Goal: Navigation & Orientation: Find specific page/section

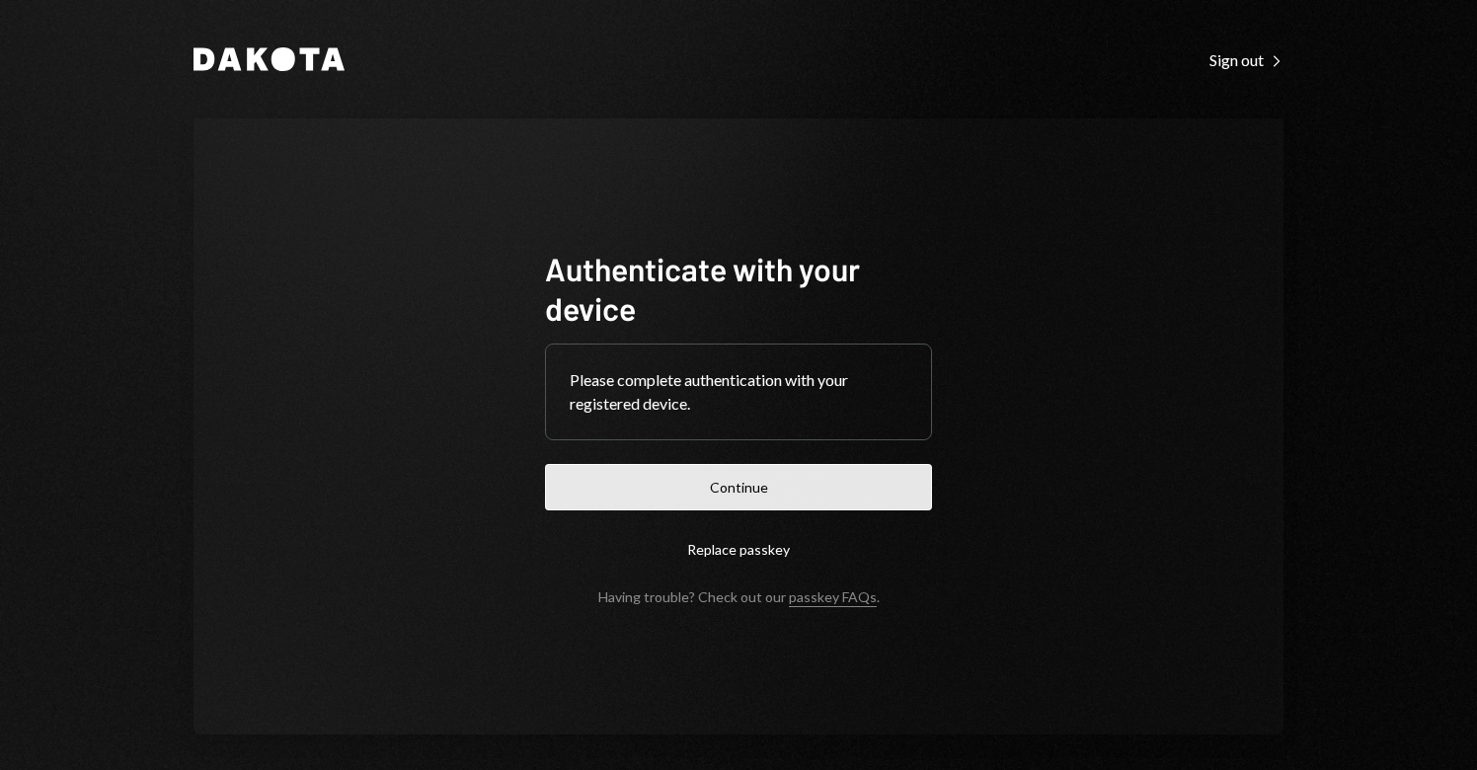
click at [743, 491] on button "Continue" at bounding box center [738, 487] width 387 height 46
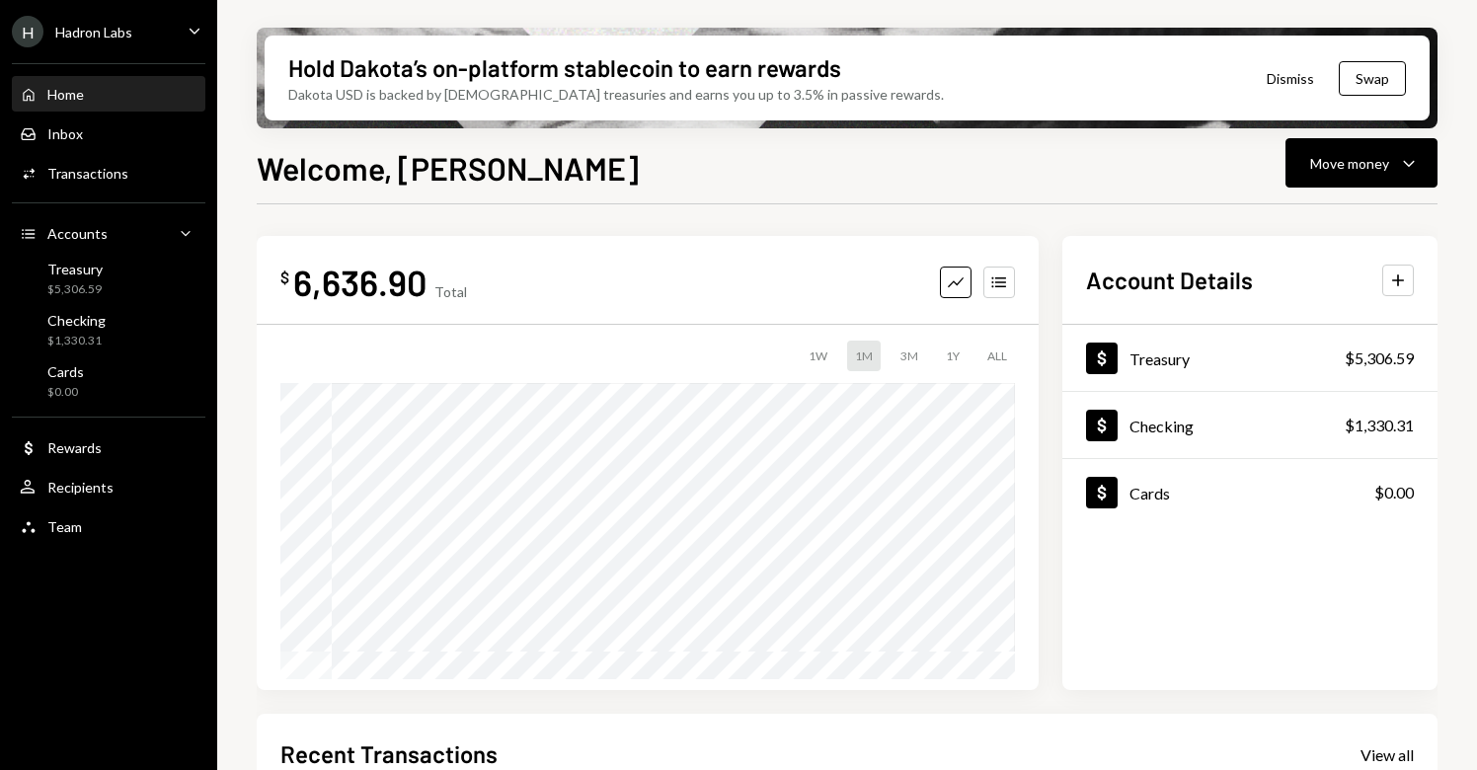
click at [127, 32] on div "Hadron Labs" at bounding box center [93, 32] width 77 height 17
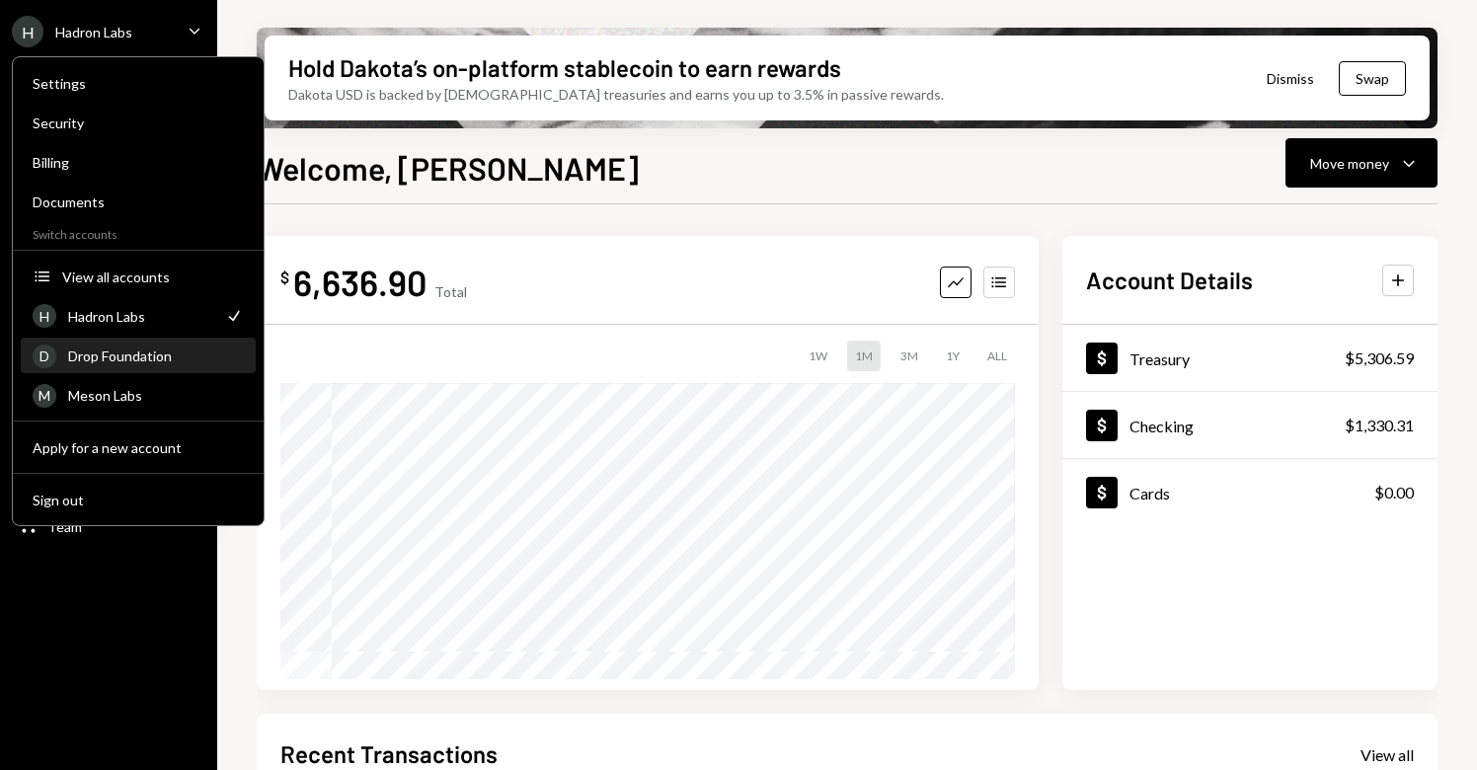
click at [121, 357] on div "Drop Foundation" at bounding box center [156, 356] width 176 height 17
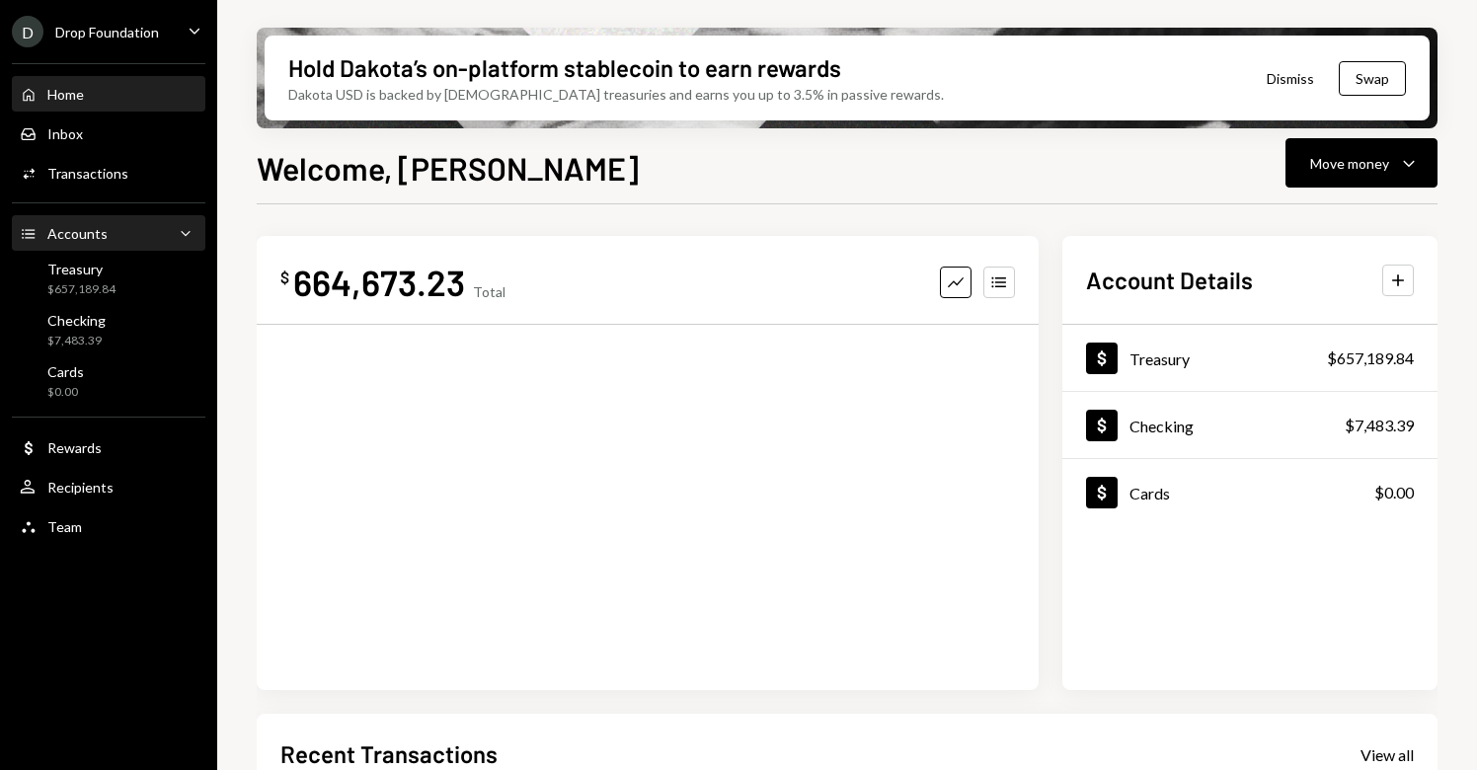
click at [128, 238] on div "Accounts Accounts Caret Down" at bounding box center [109, 234] width 178 height 22
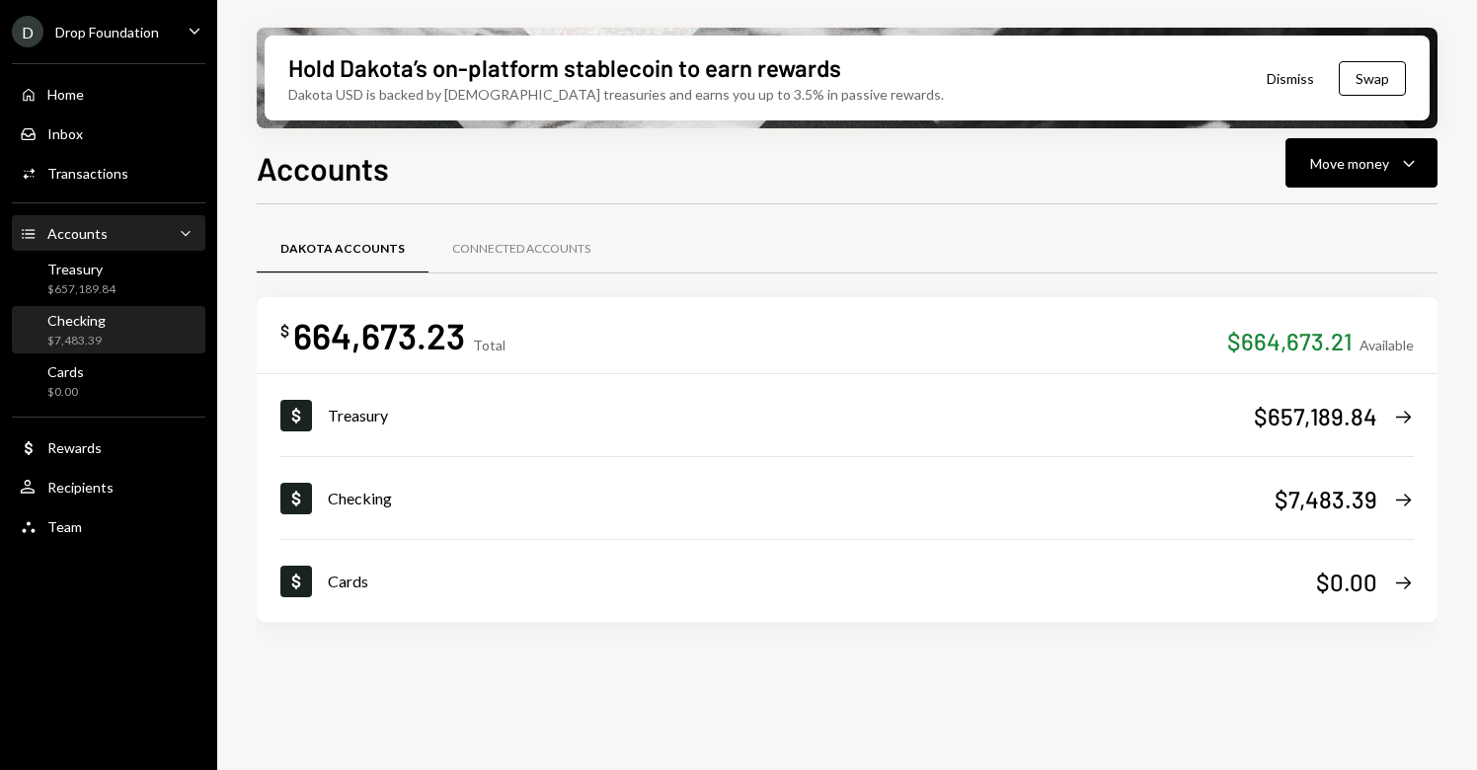
click at [107, 328] on div "Checking $7,483.39" at bounding box center [109, 331] width 178 height 38
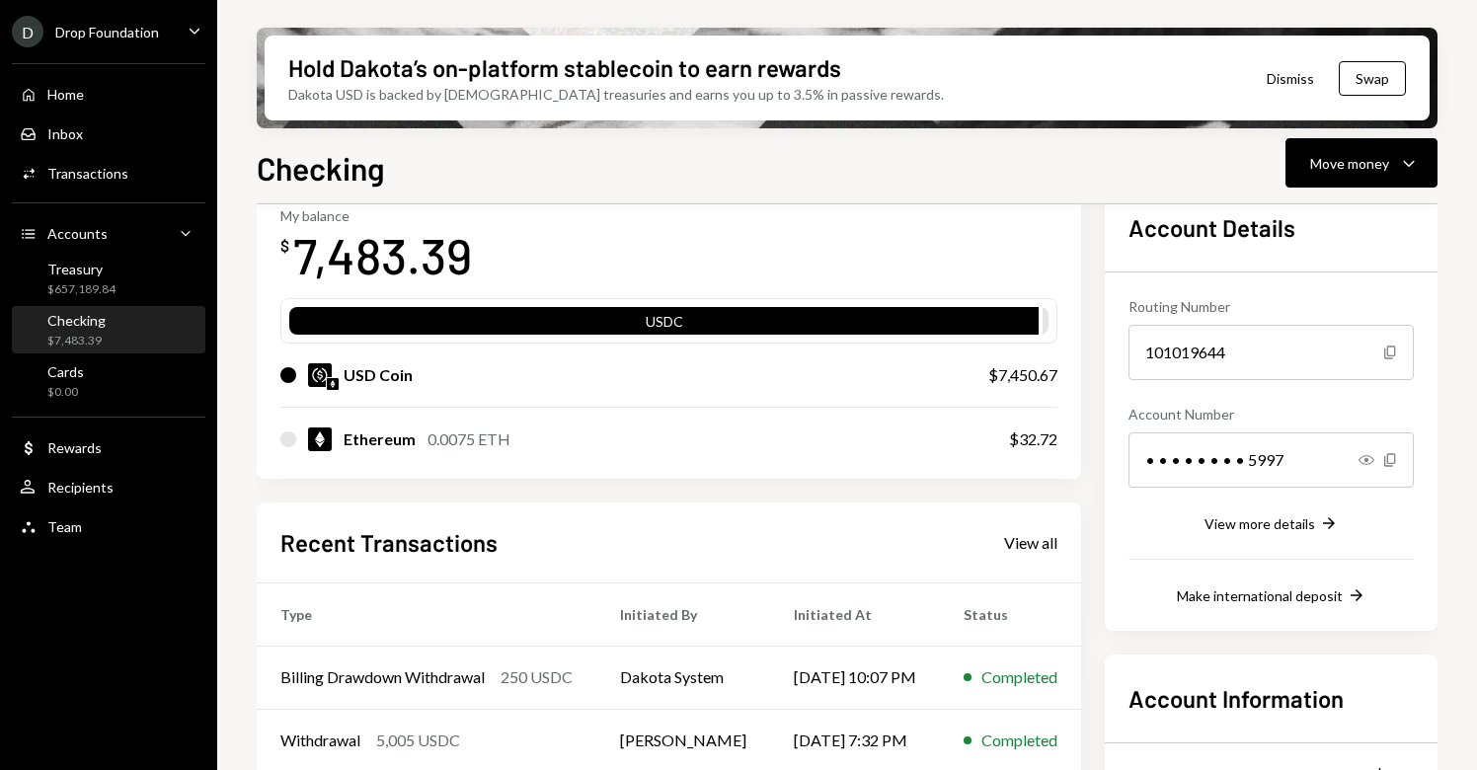
scroll to position [116, 0]
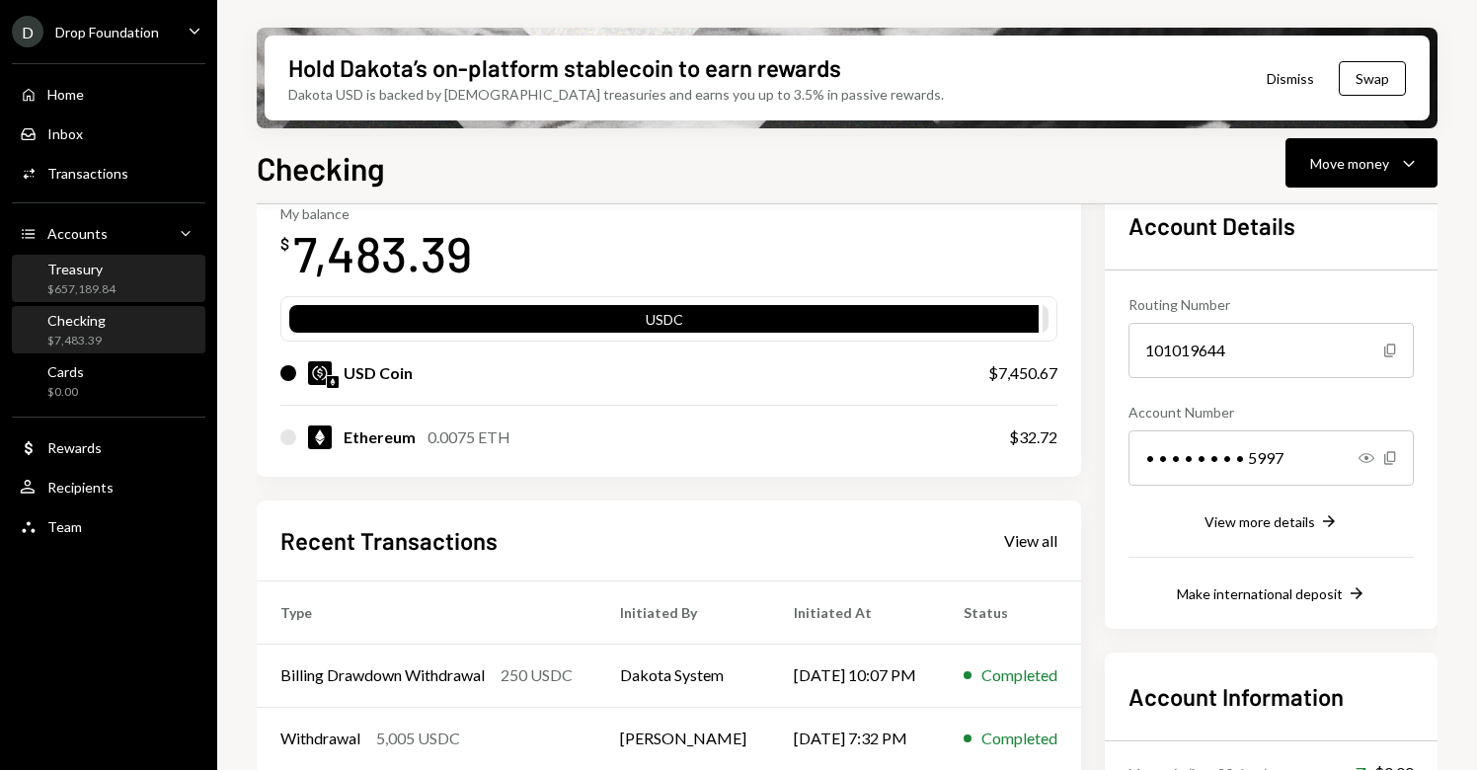
click at [117, 291] on div "Treasury $657,189.84" at bounding box center [109, 280] width 178 height 38
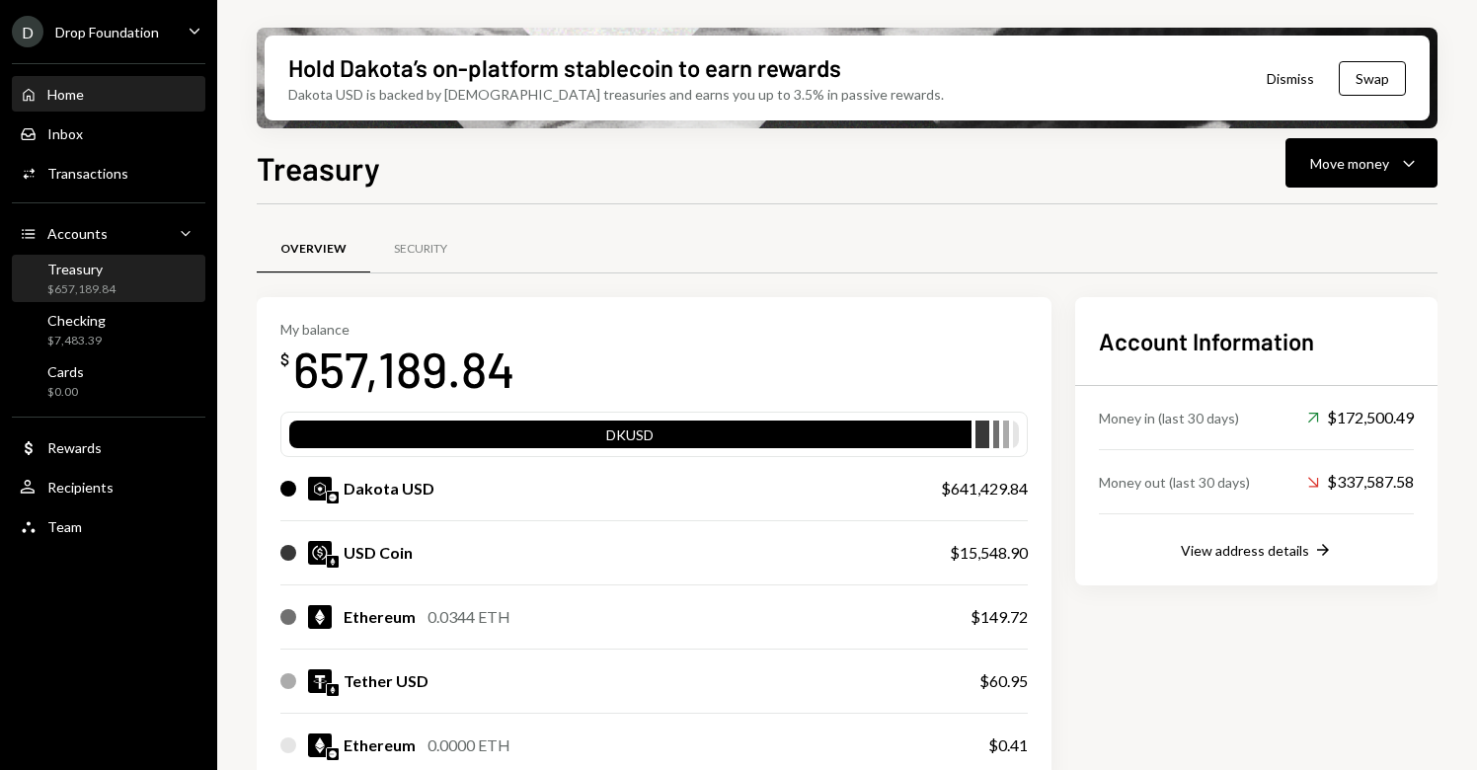
click at [94, 102] on div "Home Home" at bounding box center [109, 95] width 178 height 18
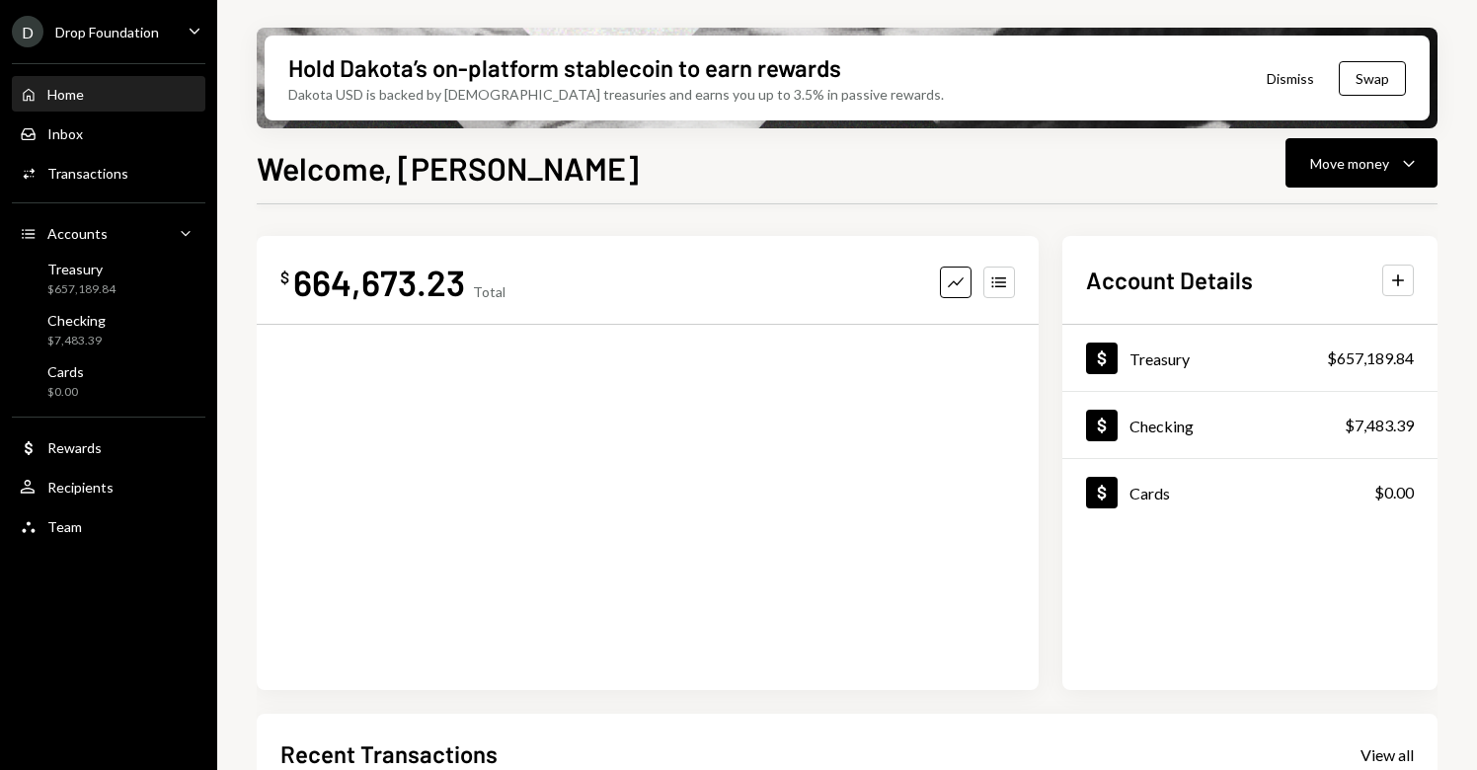
scroll to position [4, 0]
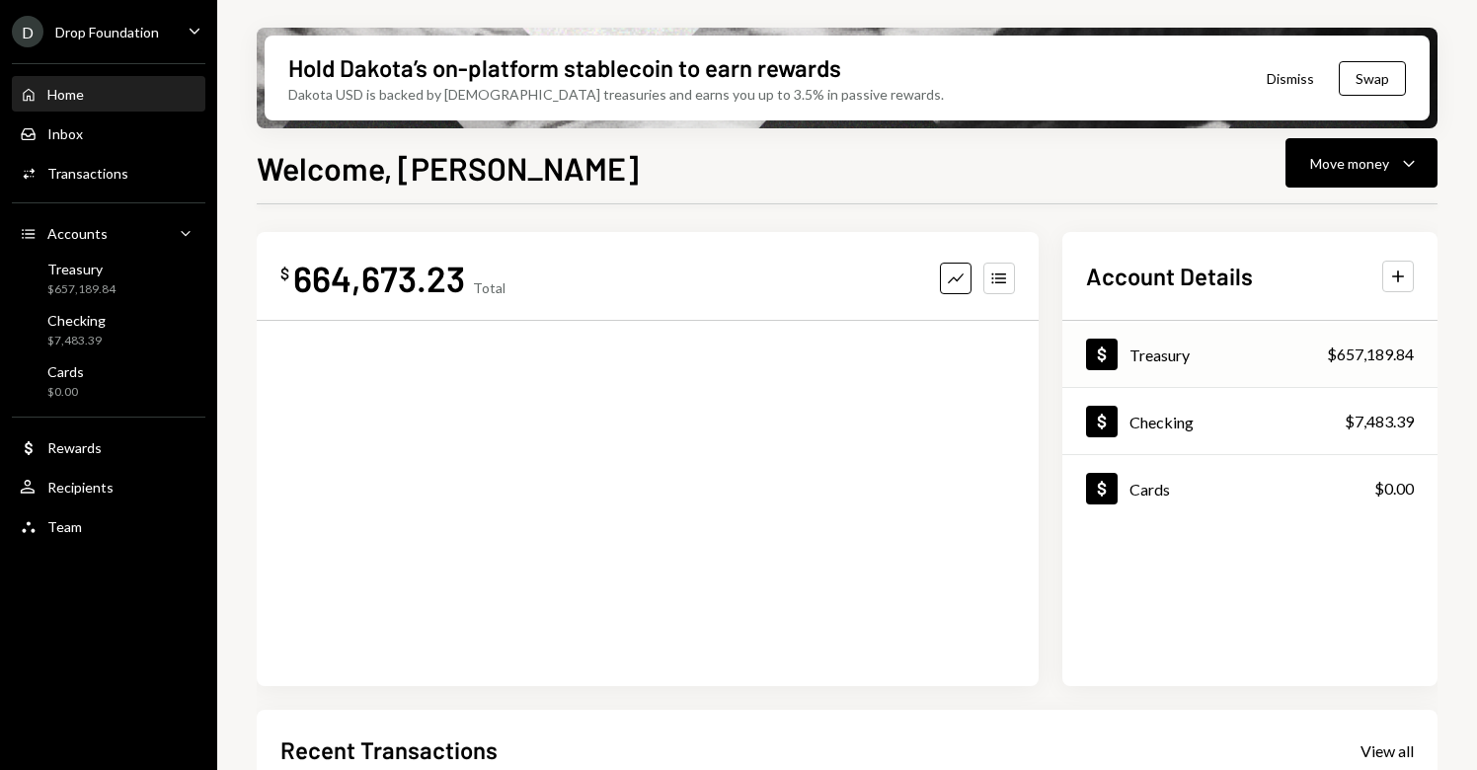
click at [1183, 351] on div "Treasury" at bounding box center [1160, 355] width 60 height 19
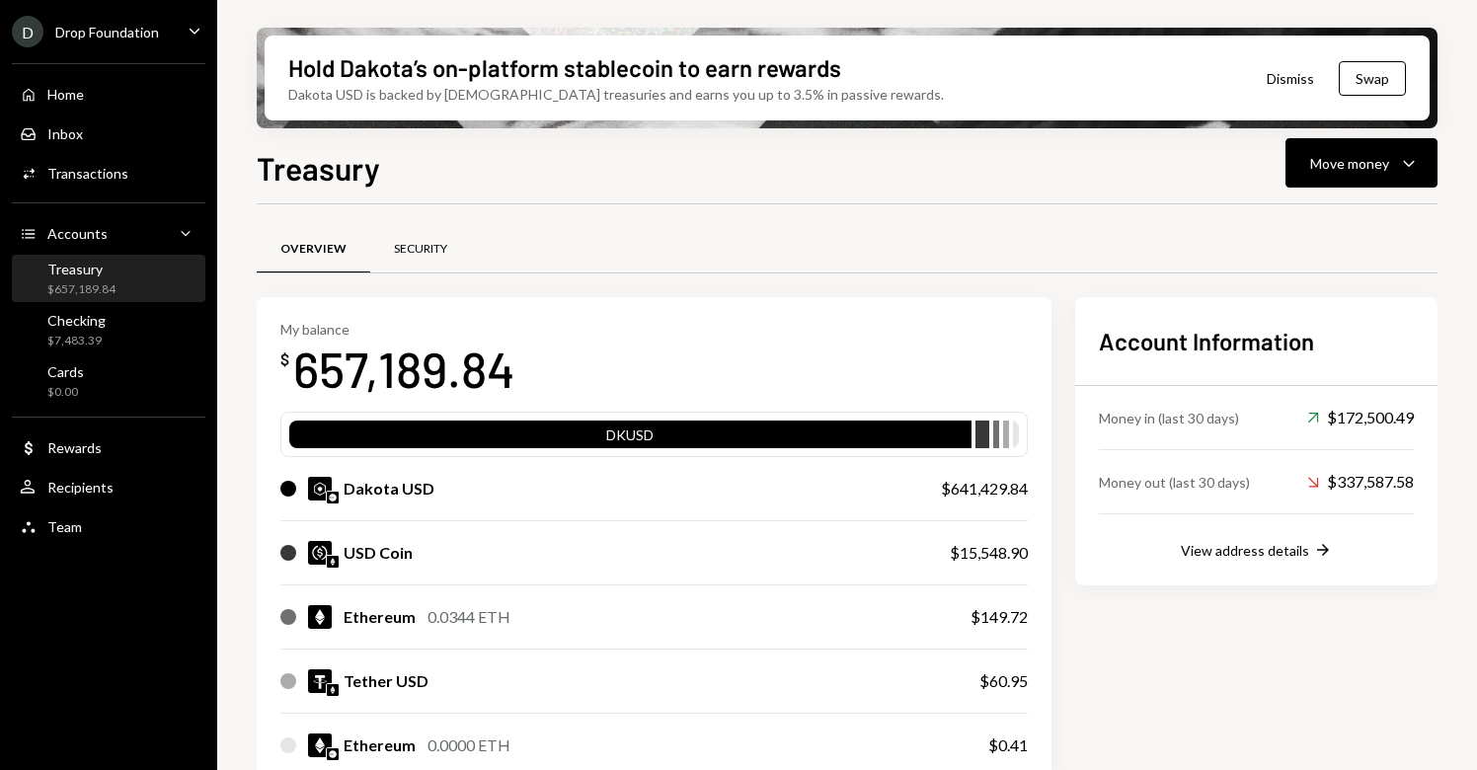
click at [415, 249] on div "Security" at bounding box center [420, 249] width 53 height 17
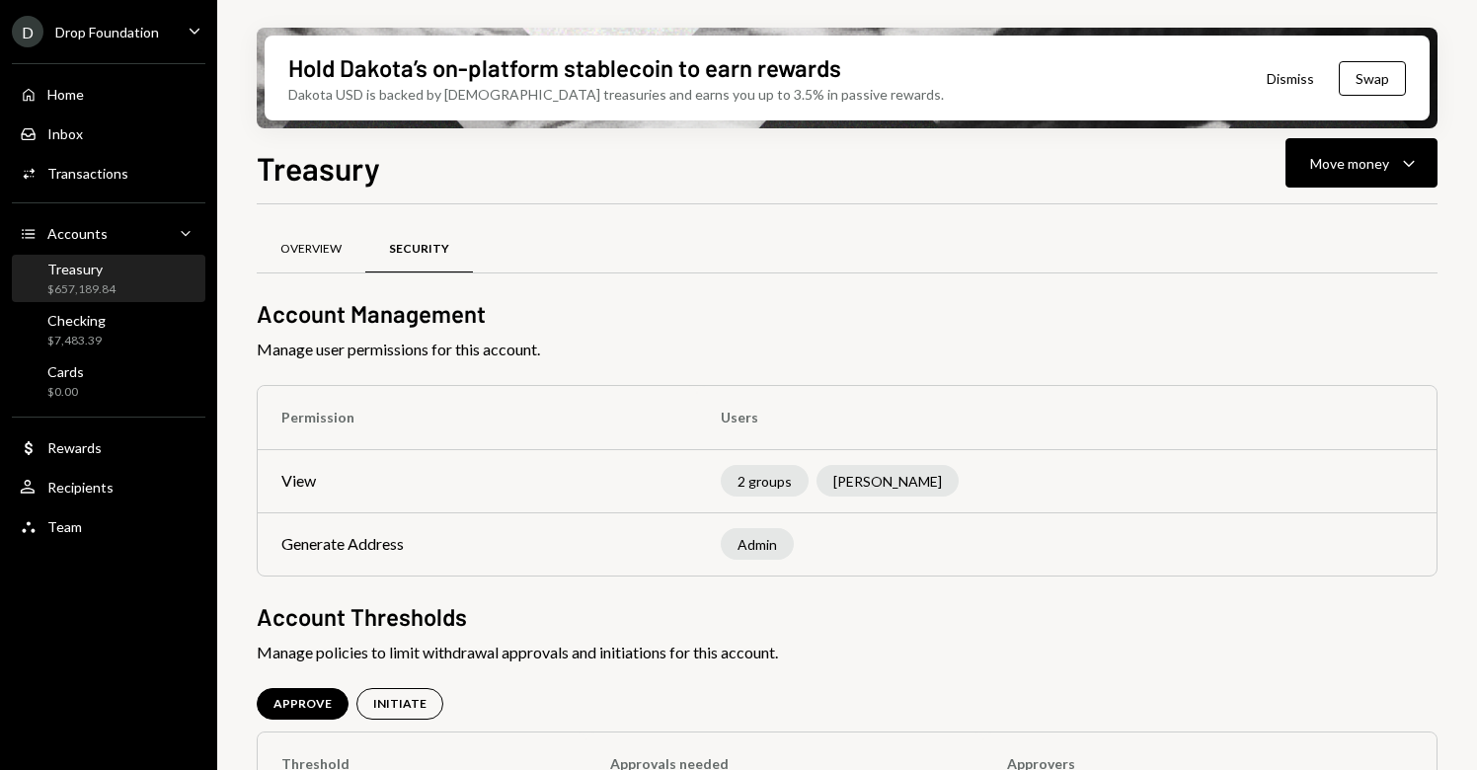
click at [322, 241] on div "Overview" at bounding box center [310, 249] width 61 height 17
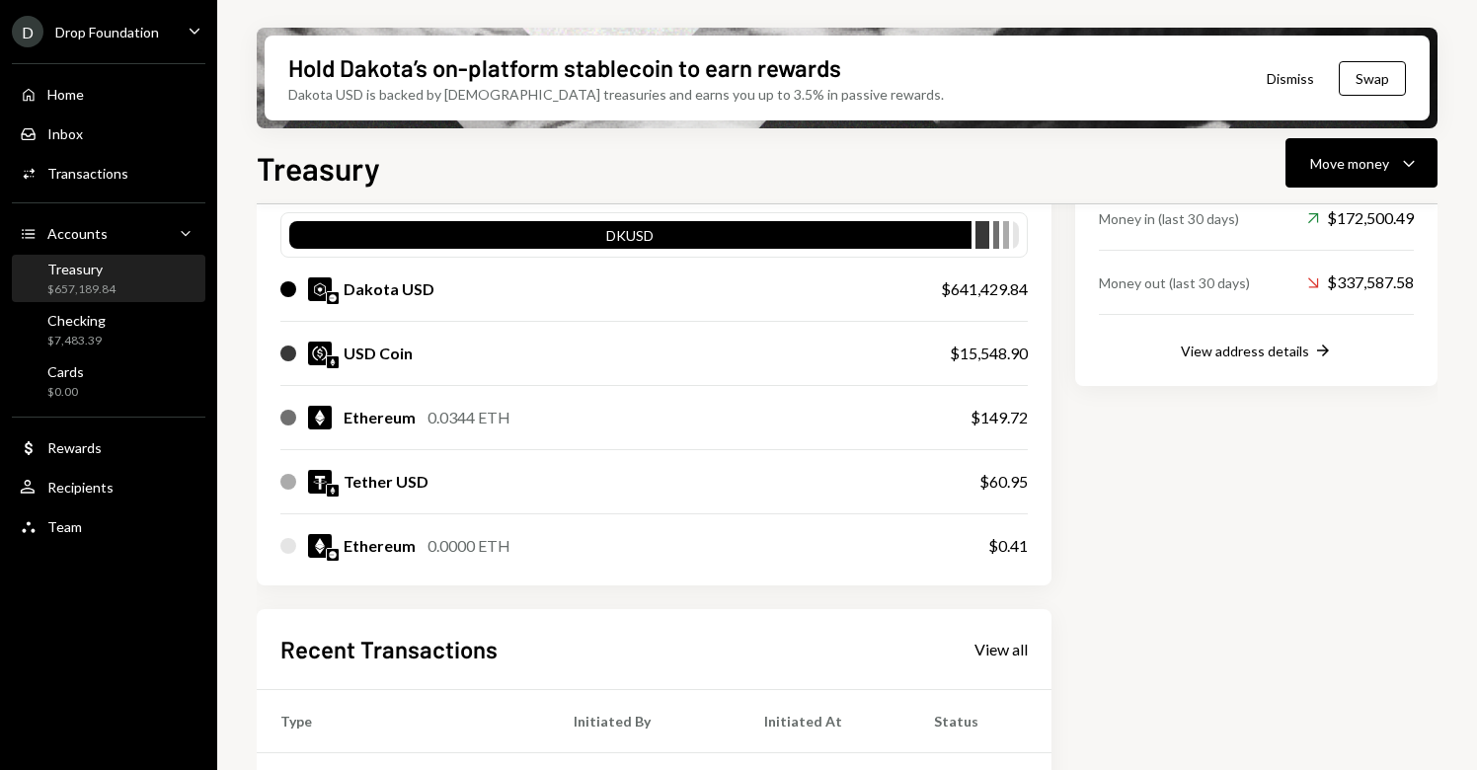
scroll to position [195, 0]
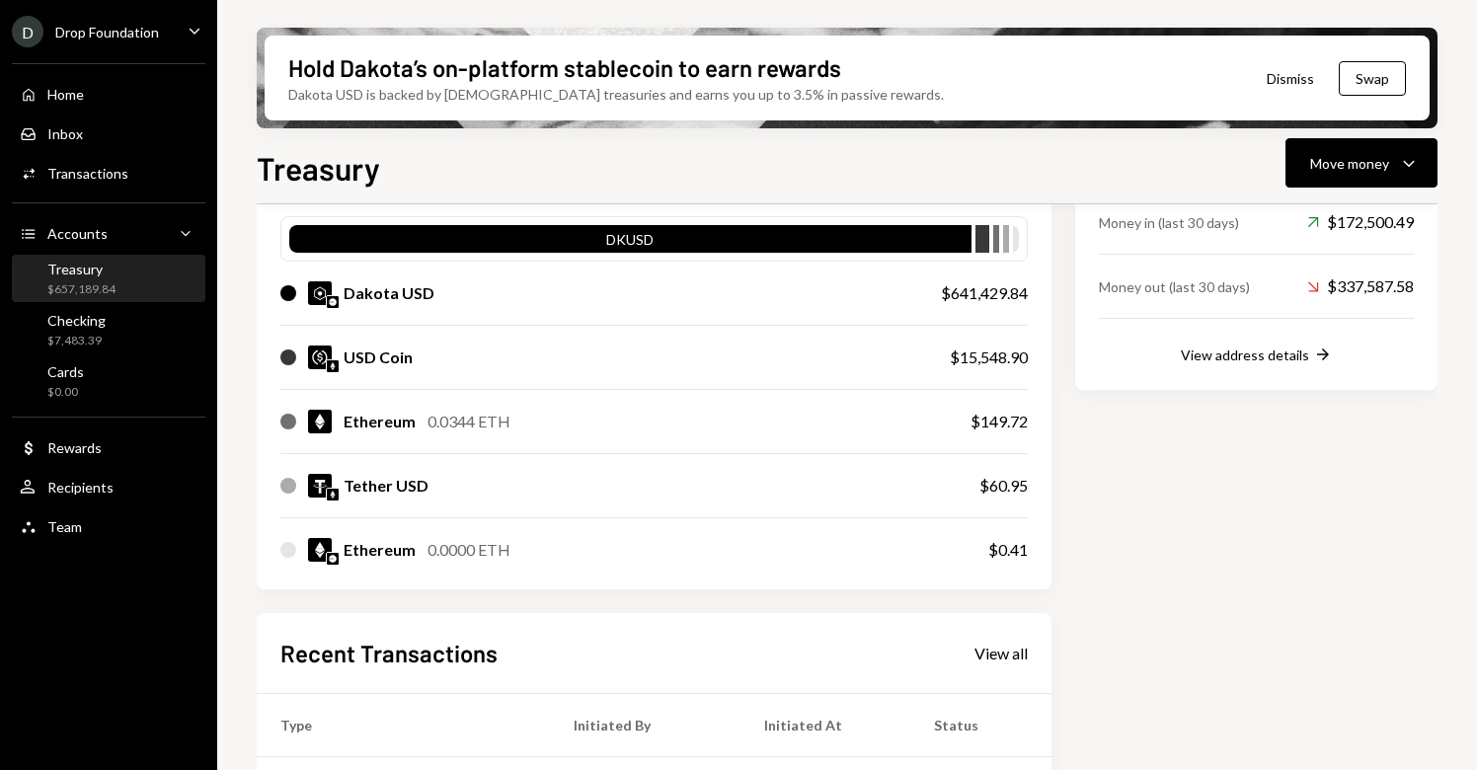
click at [483, 294] on div "Dakota USD" at bounding box center [590, 293] width 621 height 24
click at [401, 297] on div "Dakota USD" at bounding box center [389, 293] width 91 height 24
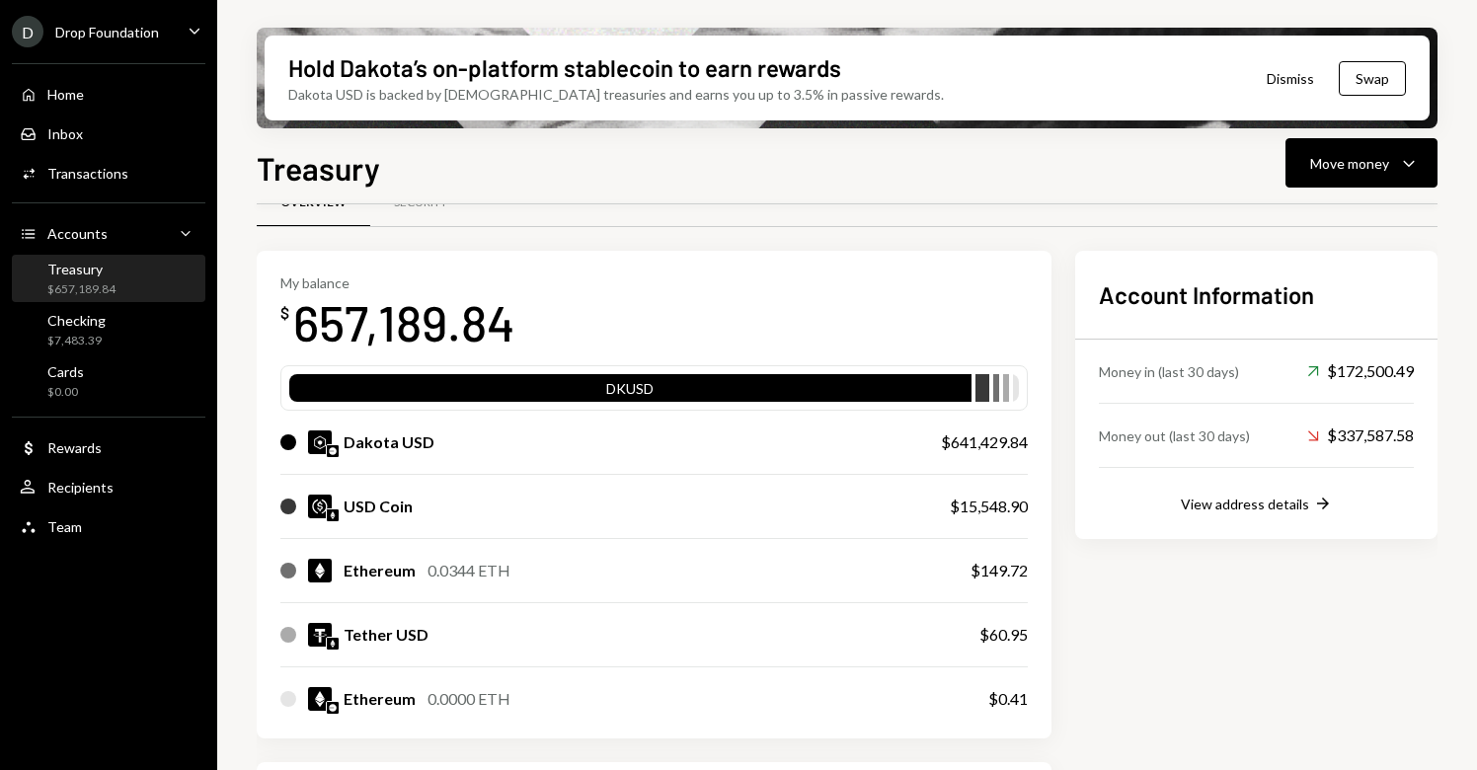
scroll to position [0, 0]
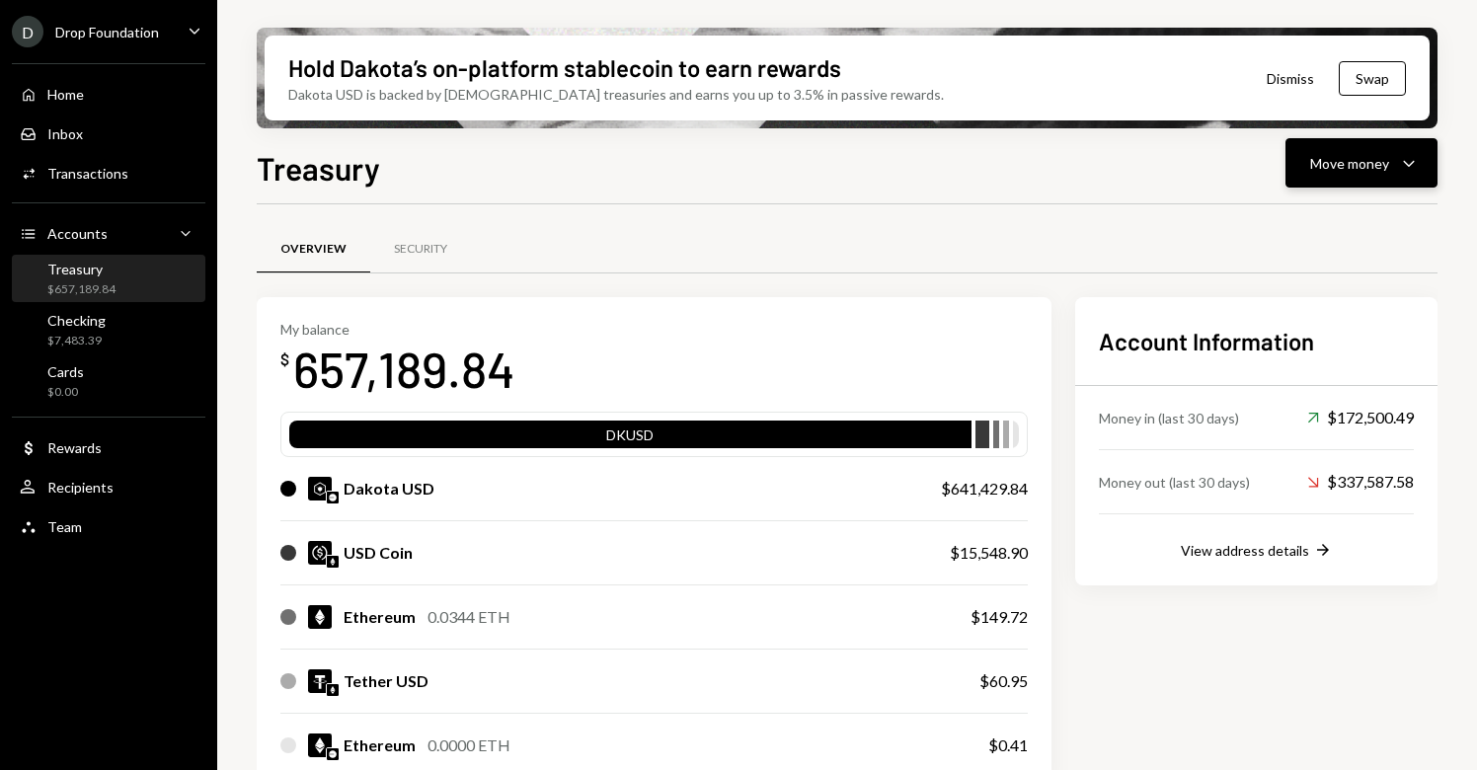
click at [1392, 176] on button "Move money Caret Down" at bounding box center [1362, 162] width 152 height 49
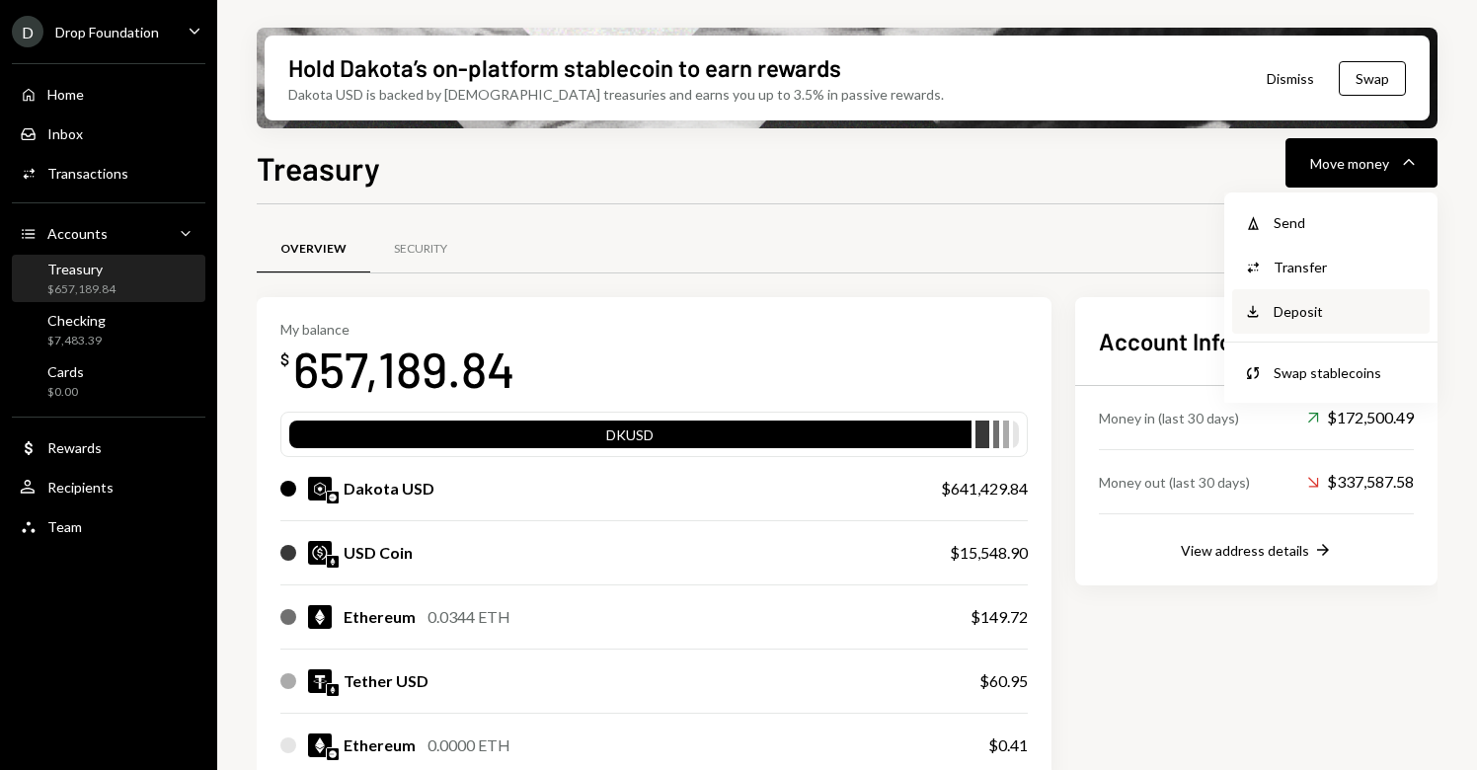
click at [1284, 311] on div "Deposit" at bounding box center [1346, 311] width 144 height 21
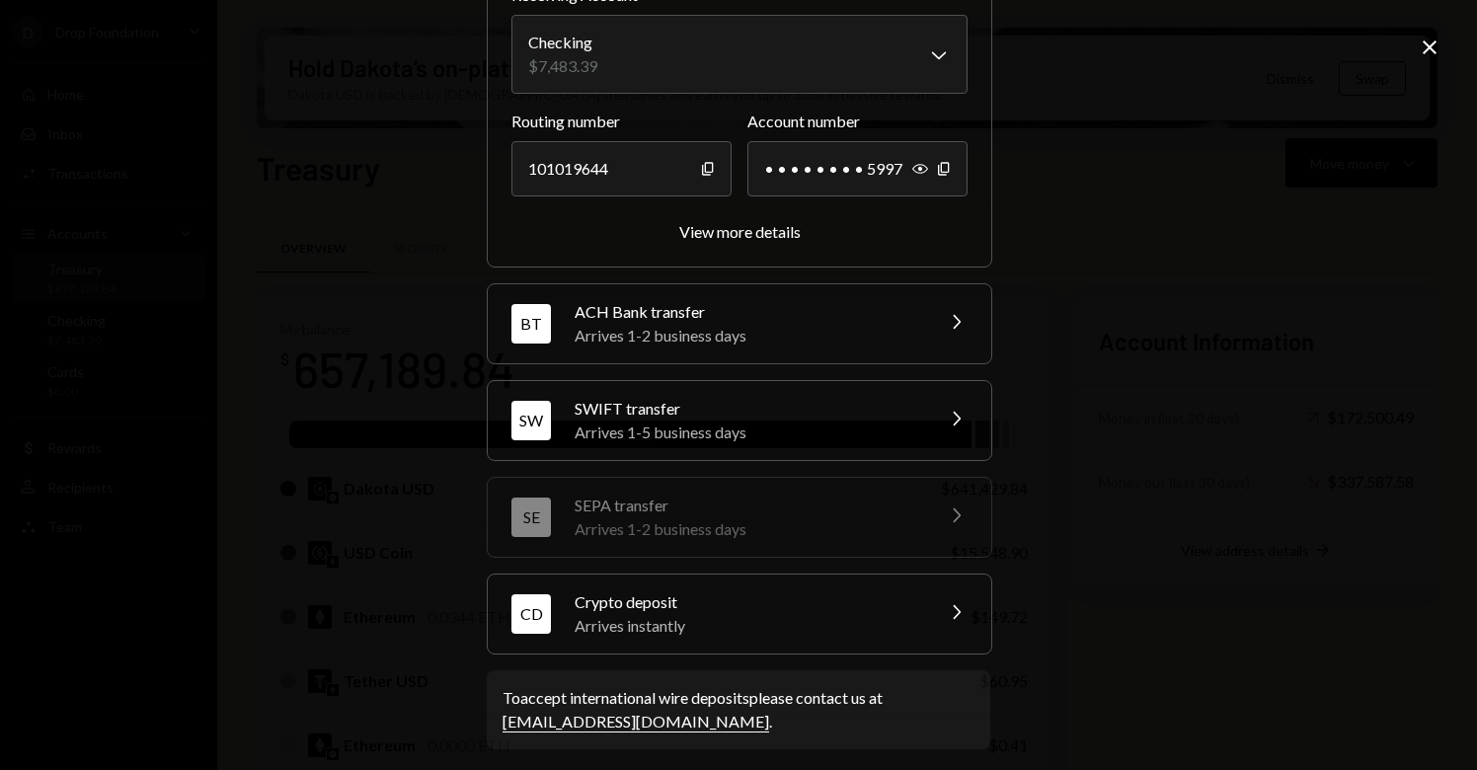
scroll to position [192, 0]
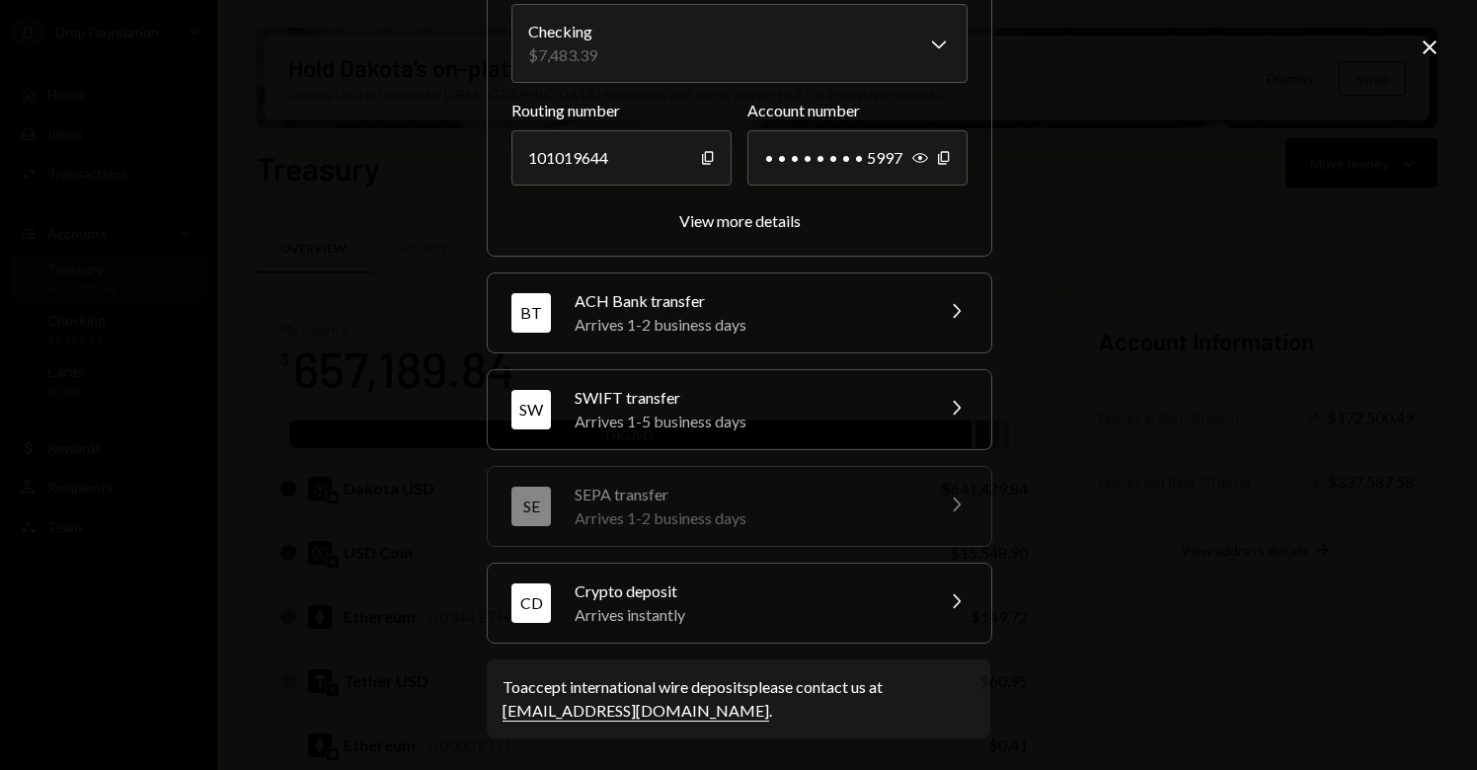
click at [950, 602] on icon "Chevron Right" at bounding box center [956, 601] width 24 height 24
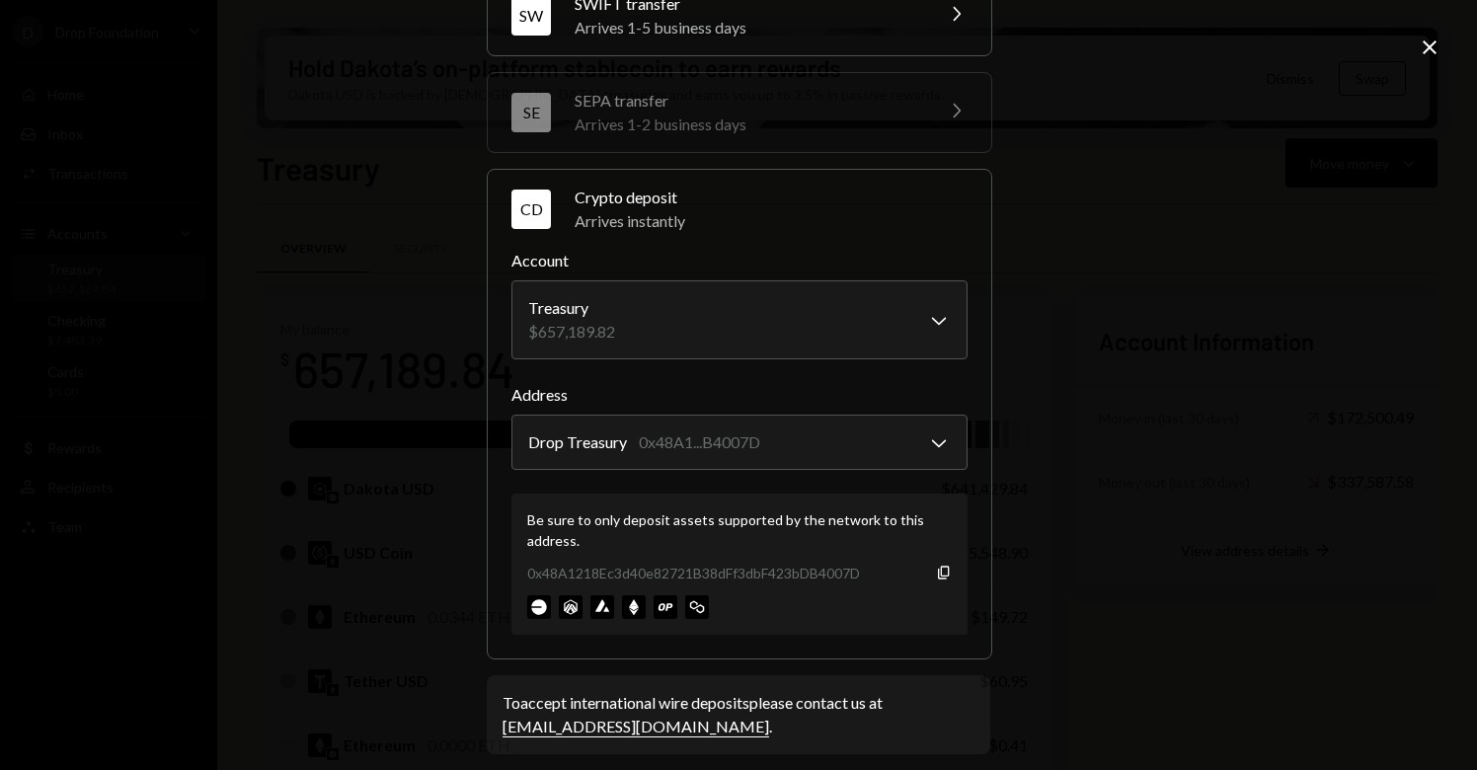
scroll to position [304, 0]
